Goal: Find specific page/section: Find specific page/section

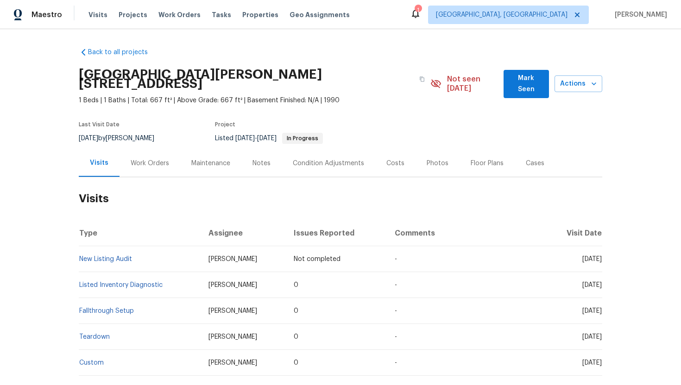
drag, startPoint x: 247, startPoint y: 250, endPoint x: 195, endPoint y: 250, distance: 52.4
click at [201, 250] on td "[PERSON_NAME]" at bounding box center [243, 259] width 85 height 26
copy span "[PERSON_NAME]"
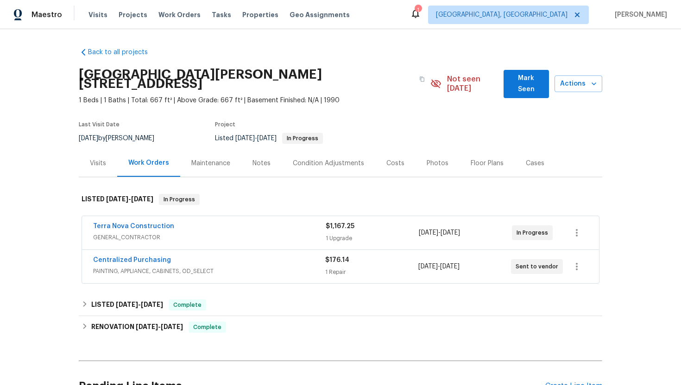
click at [97, 159] on div "Visits" at bounding box center [98, 163] width 16 height 9
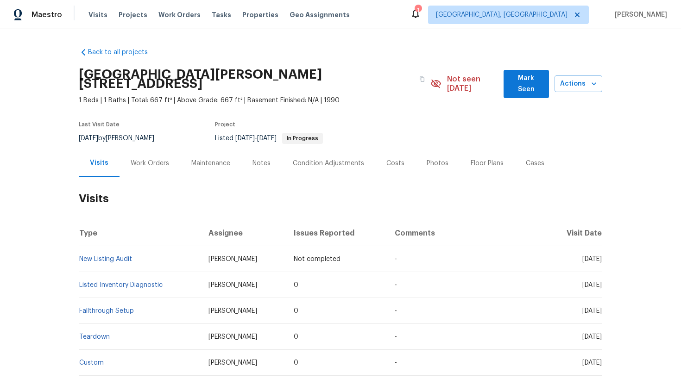
drag, startPoint x: 566, startPoint y: 275, endPoint x: 600, endPoint y: 277, distance: 34.8
click at [600, 282] on span "[DATE]" at bounding box center [591, 285] width 19 height 6
copy span "Aug 21 2025"
click at [157, 159] on div "Work Orders" at bounding box center [150, 163] width 38 height 9
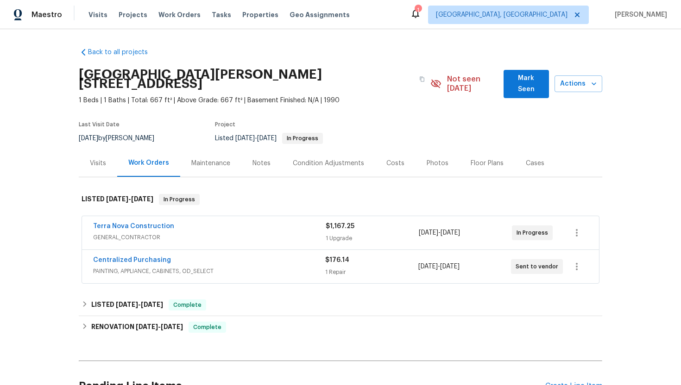
scroll to position [75, 0]
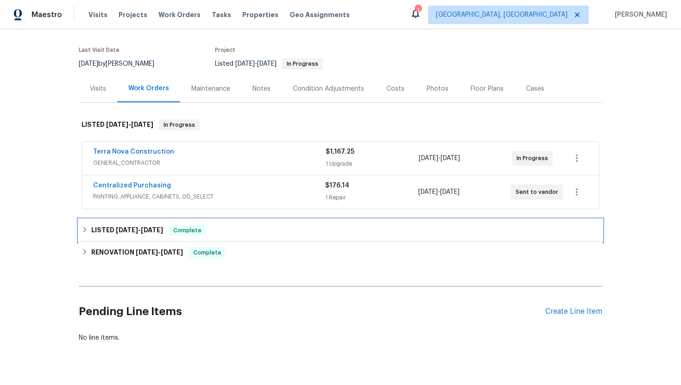
click at [183, 228] on div "LISTED 4/1/25 - 4/8/25 Complete" at bounding box center [341, 231] width 524 height 22
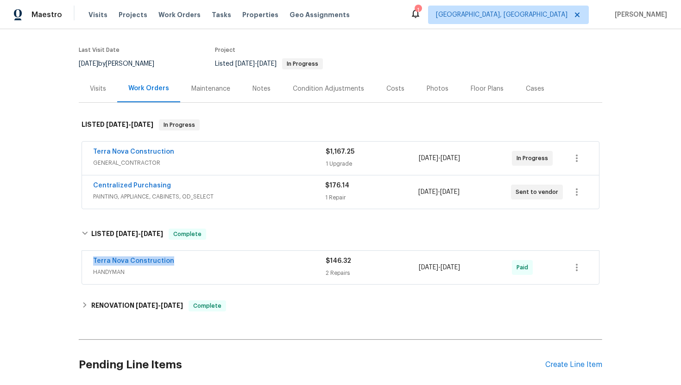
drag, startPoint x: 179, startPoint y: 256, endPoint x: 86, endPoint y: 248, distance: 93.9
click at [86, 251] on div "Terra Nova Construction HANDYMAN $146.32 2 Repairs 4/4/2025 - 4/8/2025 Paid" at bounding box center [340, 267] width 517 height 33
copy link "Terra Nova Construction"
drag, startPoint x: 489, startPoint y: 260, endPoint x: 415, endPoint y: 259, distance: 74.6
click at [415, 259] on div "Terra Nova Construction HANDYMAN $146.32 2 Repairs 4/4/2025 - 4/8/2025 Paid" at bounding box center [329, 268] width 473 height 22
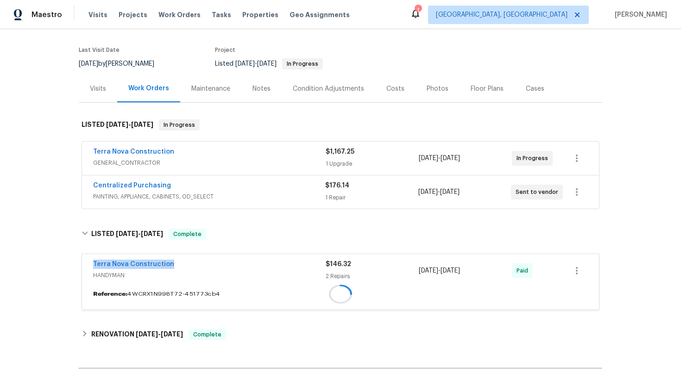
copy div "2 Repairs 4/4/2025 - 4/8/2025"
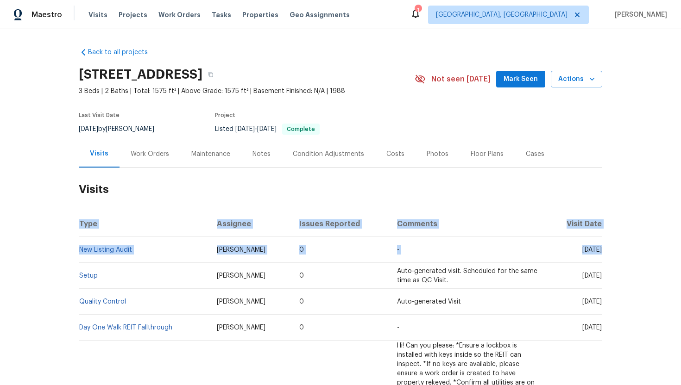
drag, startPoint x: 569, startPoint y: 251, endPoint x: 620, endPoint y: 253, distance: 51.5
click at [620, 253] on div "Back to all projects 6808 Driffield Cir E, North Richland Hills, TX 76182 3 Bed…" at bounding box center [340, 207] width 681 height 356
click at [589, 258] on td "Thu, Jul 24 2025" at bounding box center [575, 250] width 56 height 26
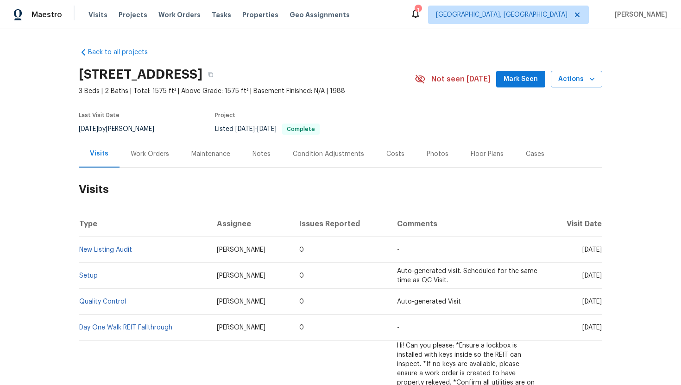
drag, startPoint x: 567, startPoint y: 250, endPoint x: 601, endPoint y: 252, distance: 34.3
click at [601, 252] on span "Thu, Jul 24 2025" at bounding box center [591, 250] width 19 height 6
copy span "Jul 24 2025"
click at [150, 159] on div "Work Orders" at bounding box center [150, 153] width 61 height 27
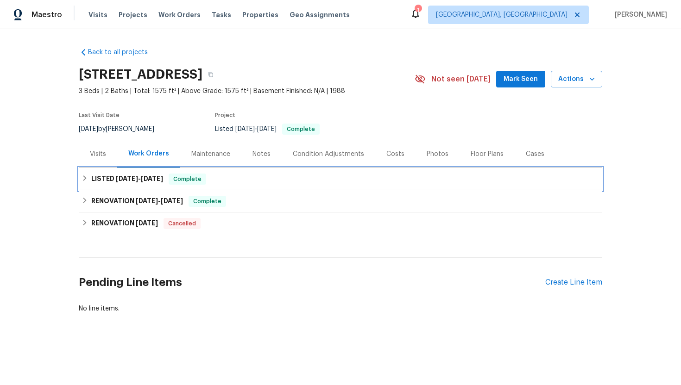
click at [163, 179] on span "7/24/25" at bounding box center [152, 179] width 22 height 6
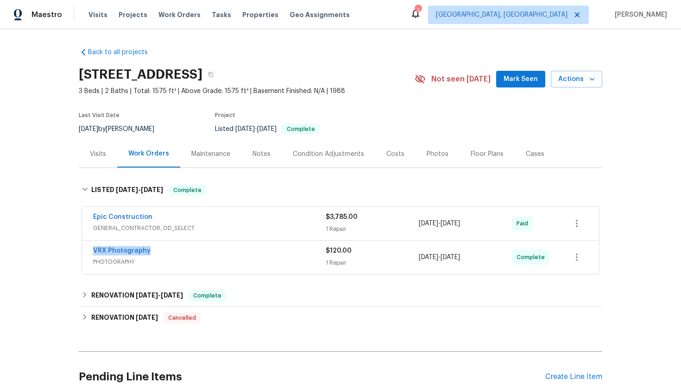
drag, startPoint x: 161, startPoint y: 247, endPoint x: 88, endPoint y: 249, distance: 73.2
click at [88, 249] on div "VRX Photography PHOTOGRAPHY $120.00 1 Repair 7/23/2025 - 7/24/2025 Complete" at bounding box center [340, 257] width 517 height 33
copy link "VRX Photography"
drag, startPoint x: 493, startPoint y: 259, endPoint x: 419, endPoint y: 259, distance: 74.1
click at [419, 258] on div "7/23/2025 - 7/24/2025" at bounding box center [465, 257] width 93 height 22
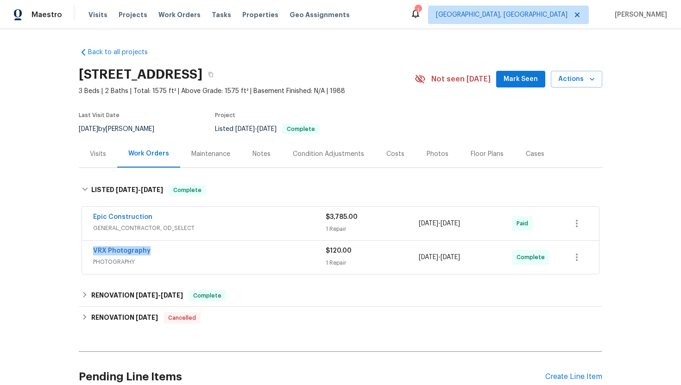
copy span "7/23/2025 - 7/24/2025"
